Goal: Information Seeking & Learning: Learn about a topic

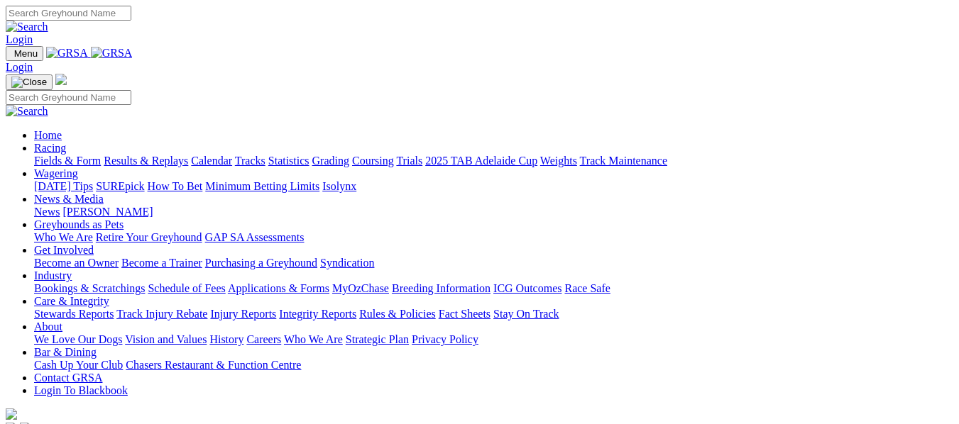
click at [82, 155] on link "Fields & Form" at bounding box center [67, 161] width 67 height 12
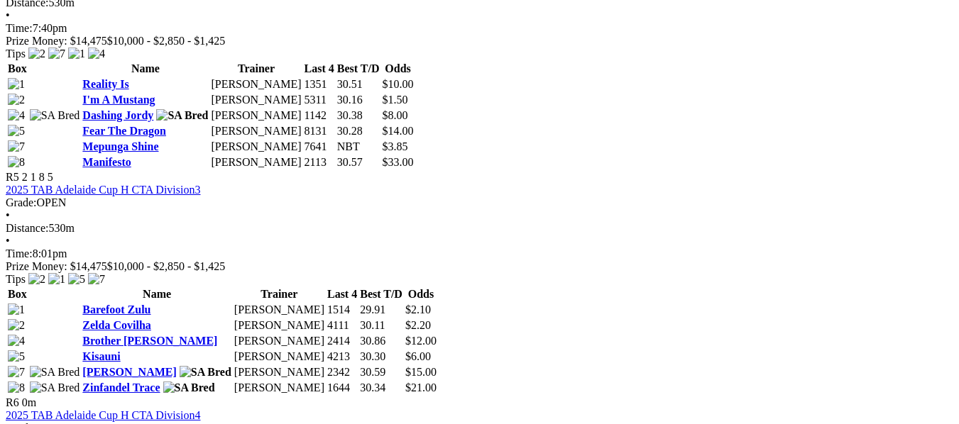
scroll to position [1517, 0]
